Goal: Manage account settings

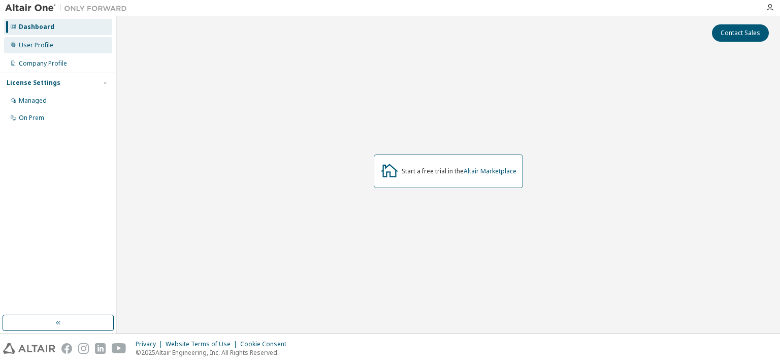
click at [37, 49] on div "User Profile" at bounding box center [36, 45] width 35 height 8
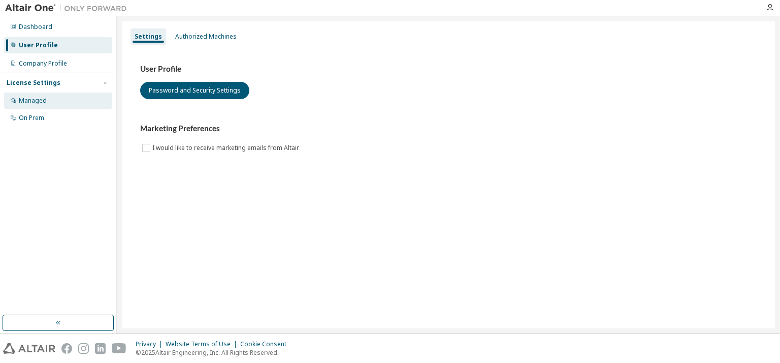
click at [35, 102] on div "Managed" at bounding box center [33, 100] width 28 height 8
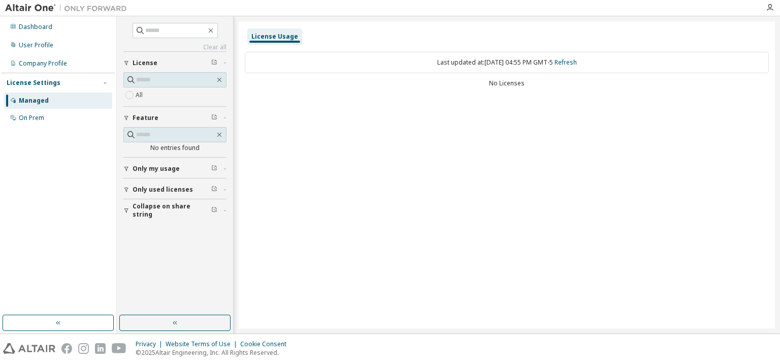
click at [161, 170] on span "Only my usage" at bounding box center [156, 169] width 47 height 8
click at [157, 169] on span "Only my usage" at bounding box center [156, 169] width 47 height 8
